Goal: Navigation & Orientation: Find specific page/section

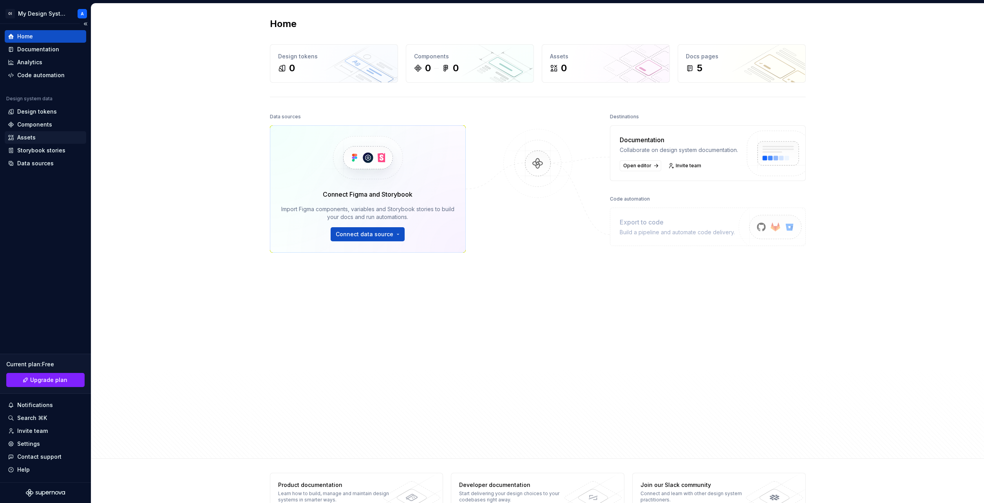
click at [38, 135] on div "Assets" at bounding box center [45, 138] width 75 height 8
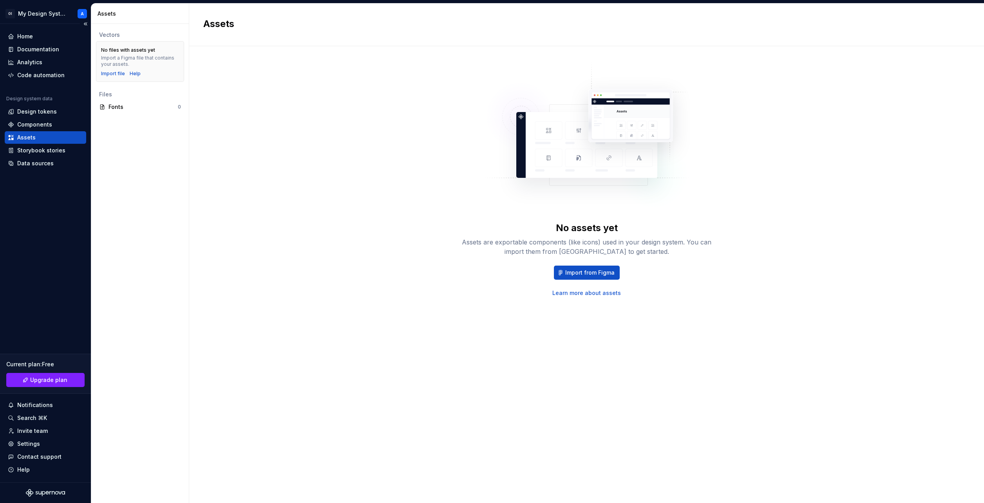
click at [54, 411] on div "Current plan : Free Upgrade plan Notifications Search ⌘K Invite team Settings C…" at bounding box center [45, 412] width 81 height 127
click at [58, 402] on div "Notifications" at bounding box center [45, 405] width 75 height 8
click at [49, 429] on html "OI My Design System A Home Documentation Analytics Code automation Design syste…" at bounding box center [492, 251] width 984 height 503
click at [34, 446] on div "Settings" at bounding box center [28, 444] width 23 height 8
